Goal: Navigation & Orientation: Find specific page/section

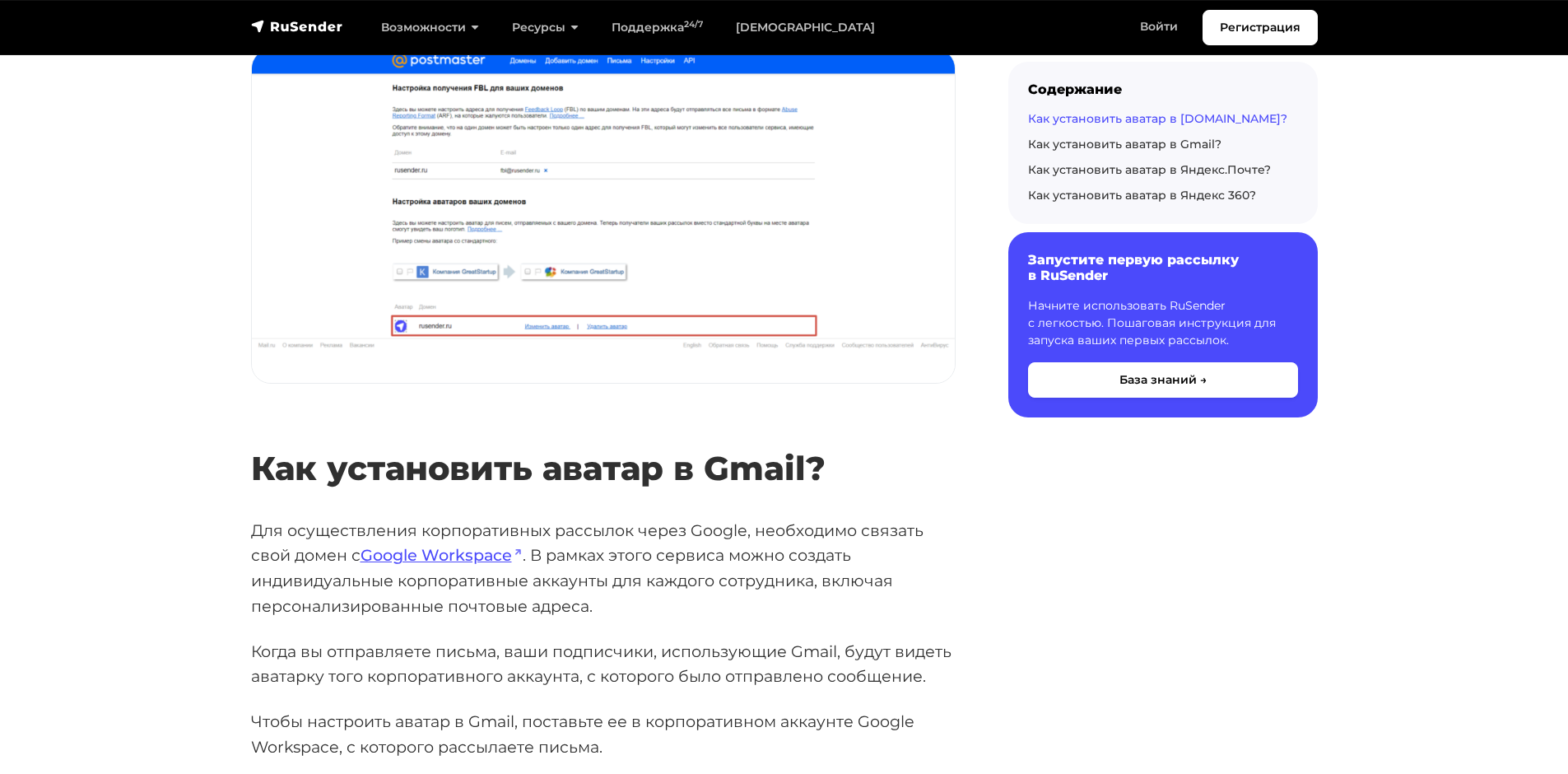
scroll to position [3047, 0]
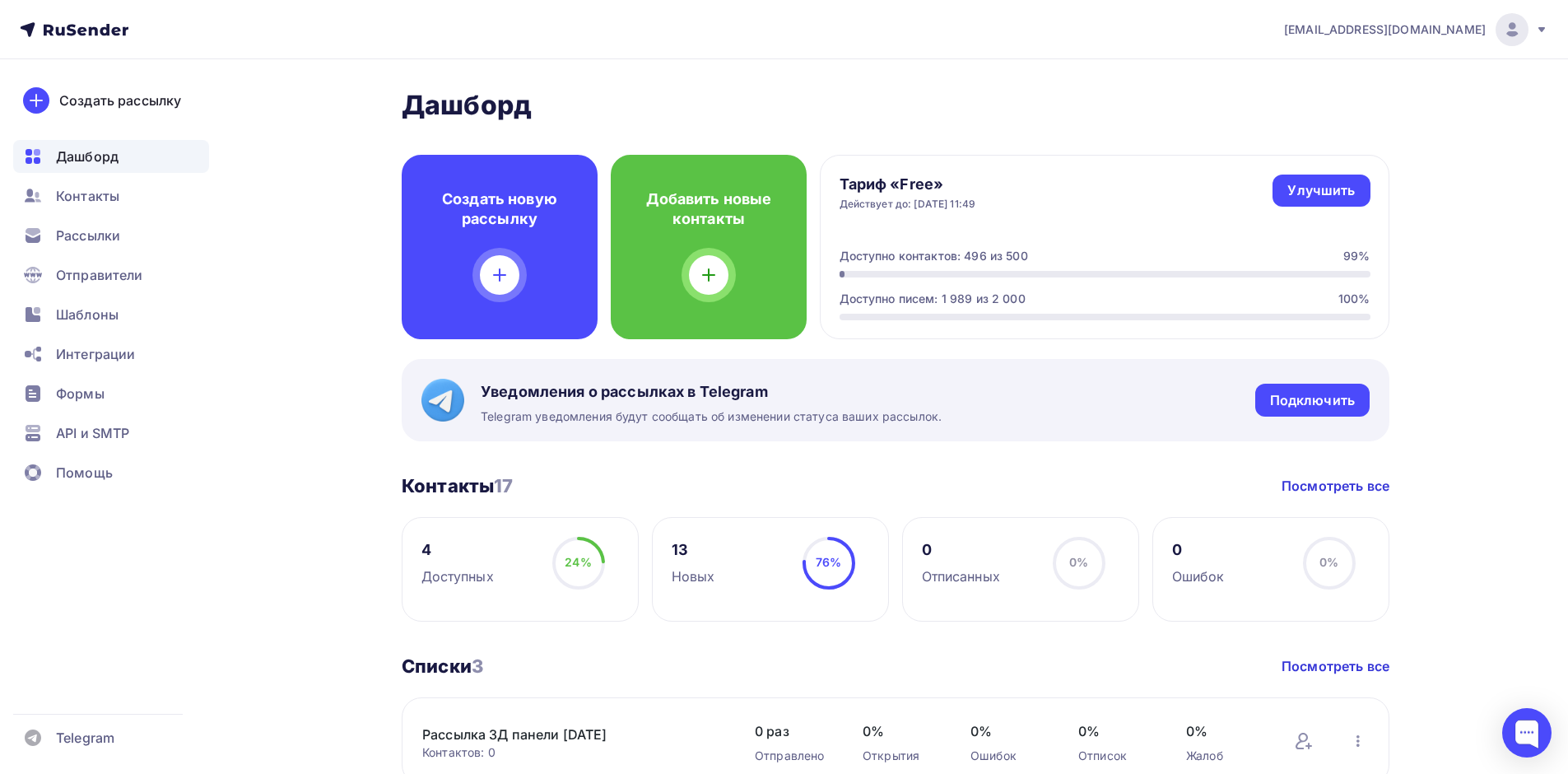
scroll to position [895, 0]
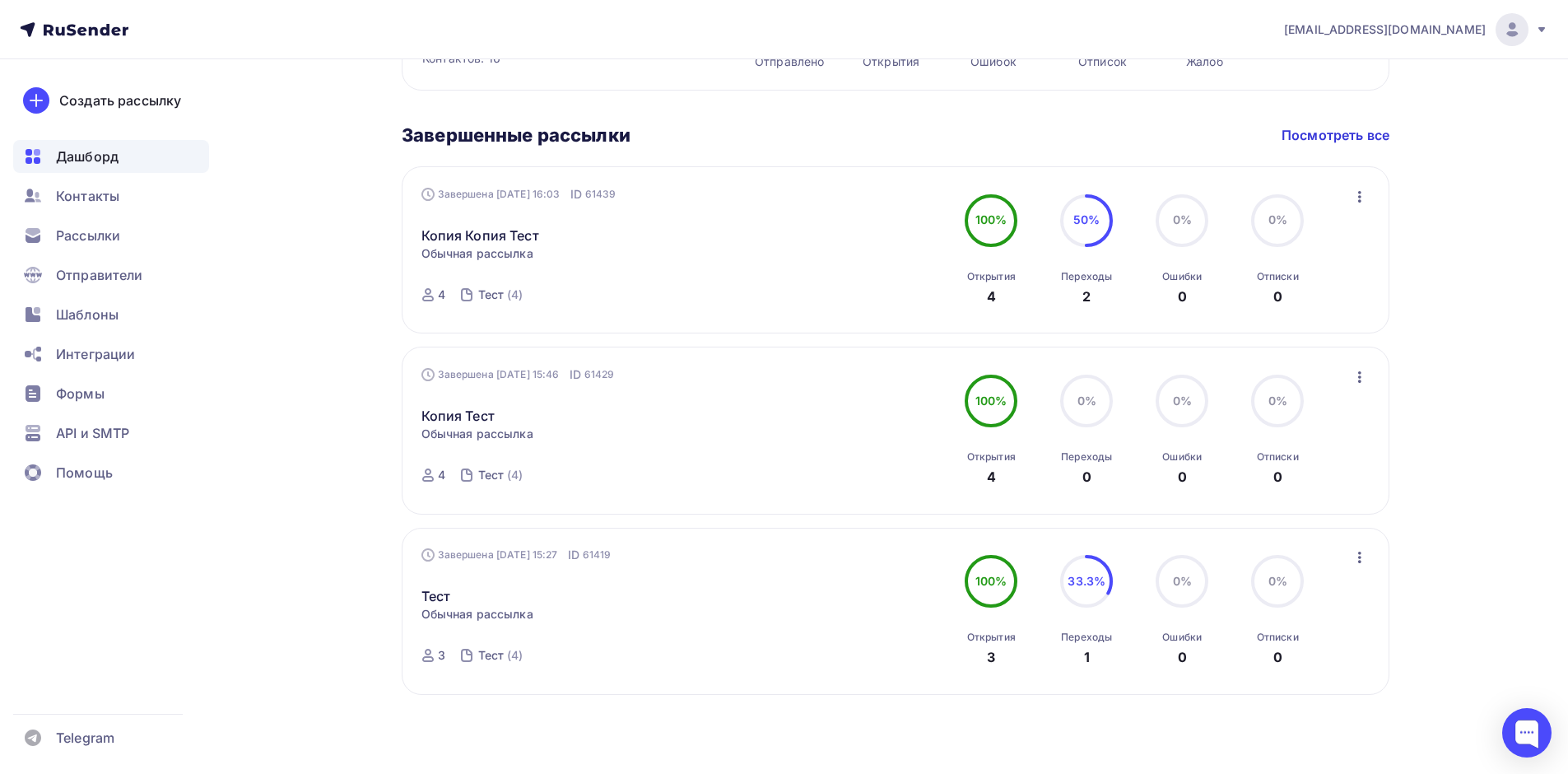
click at [1362, 372] on icon "button" at bounding box center [1360, 377] width 19 height 19
click at [1357, 194] on icon "button" at bounding box center [1360, 196] width 19 height 19
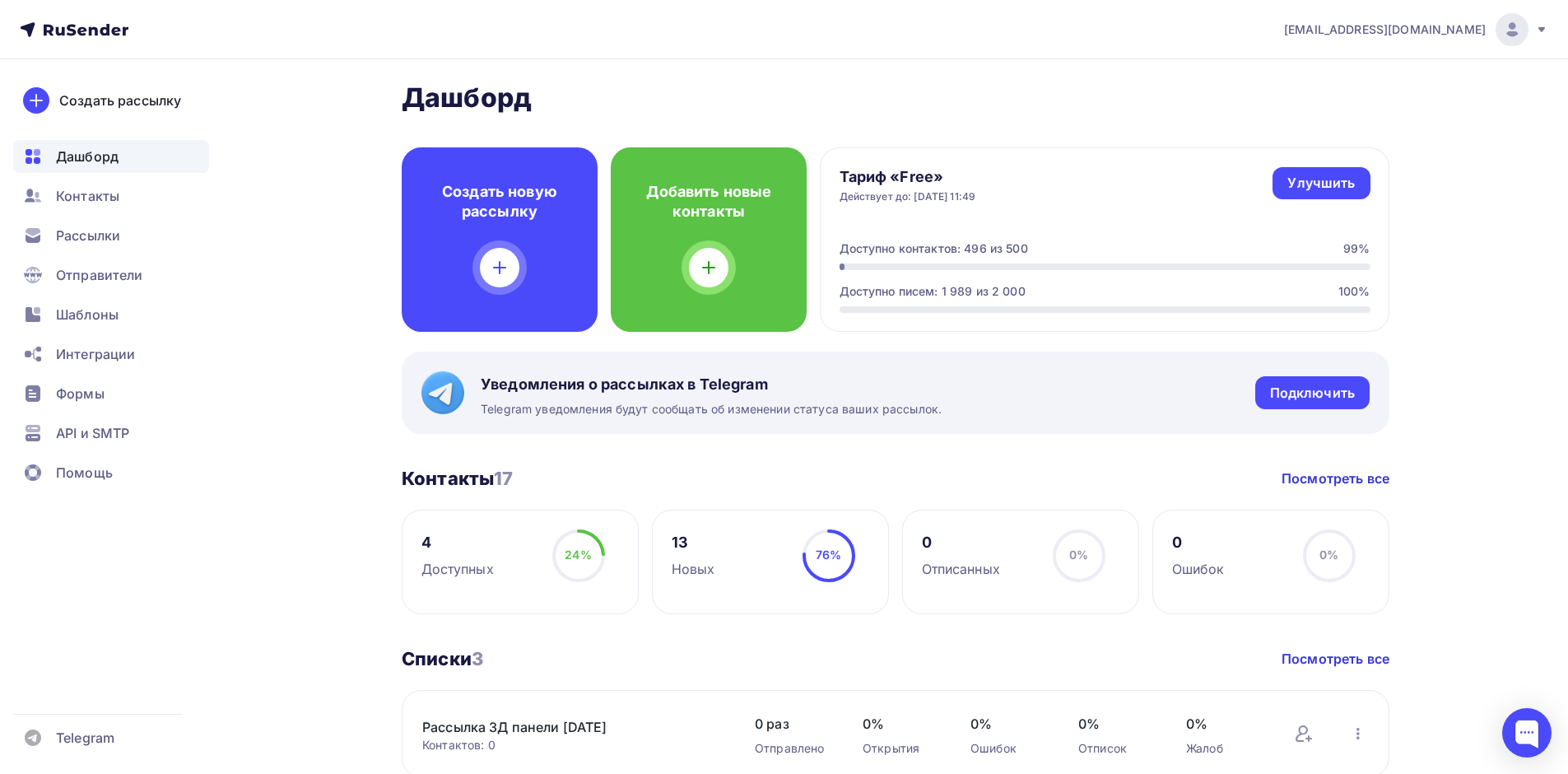
scroll to position [0, 0]
